Goal: Task Accomplishment & Management: Use online tool/utility

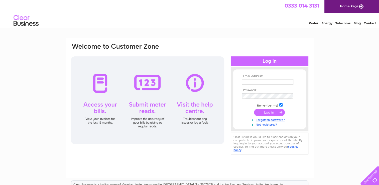
type input "info@premieraberdeen.co.uk"
click at [261, 114] on input "submit" at bounding box center [269, 112] width 31 height 7
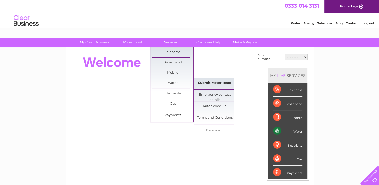
click at [204, 84] on link "Submit Meter Read" at bounding box center [214, 83] width 41 height 10
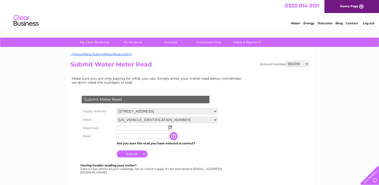
click at [170, 129] on img at bounding box center [170, 127] width 4 height 4
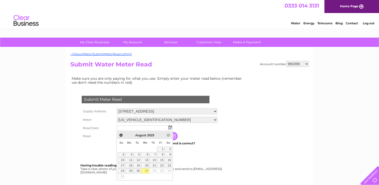
click at [148, 170] on link "27" at bounding box center [145, 170] width 8 height 5
type input "2025/08/27"
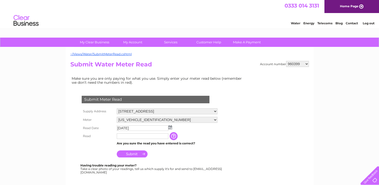
click at [126, 136] on input "text" at bounding box center [143, 136] width 52 height 6
type input "450"
click at [130, 152] on input "Submit" at bounding box center [132, 153] width 31 height 7
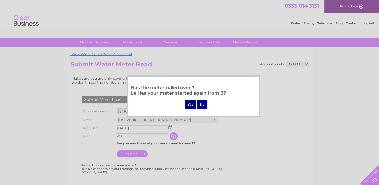
click at [202, 106] on input "No" at bounding box center [202, 105] width 11 height 10
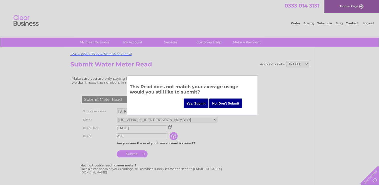
click at [202, 104] on input "Yes, Submit" at bounding box center [196, 104] width 25 height 10
